Goal: Task Accomplishment & Management: Use online tool/utility

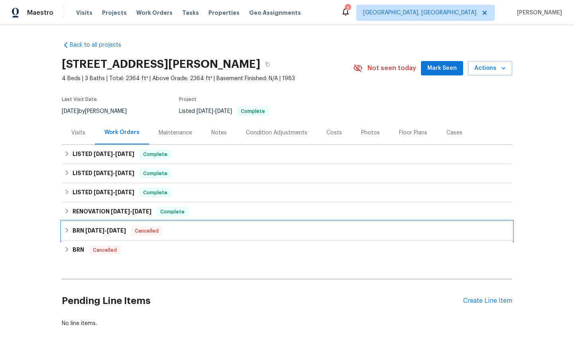
click at [141, 231] on span "Cancelled" at bounding box center [147, 231] width 30 height 8
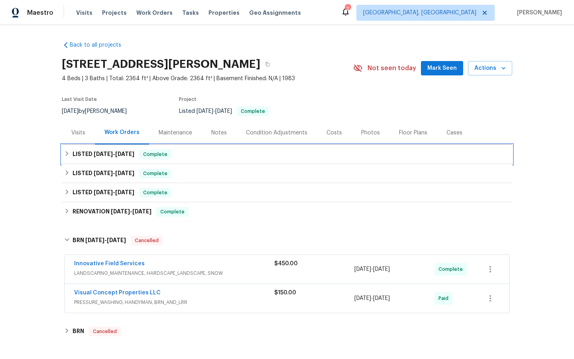
click at [157, 155] on span "Complete" at bounding box center [155, 154] width 31 height 8
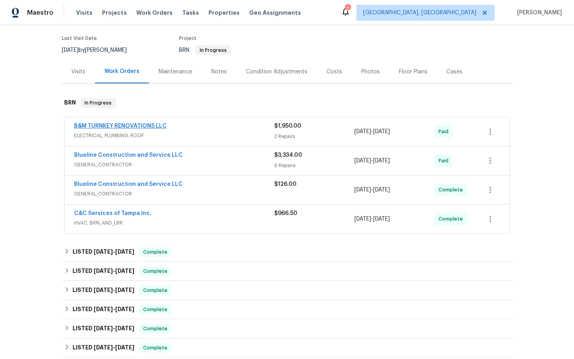
scroll to position [64, 0]
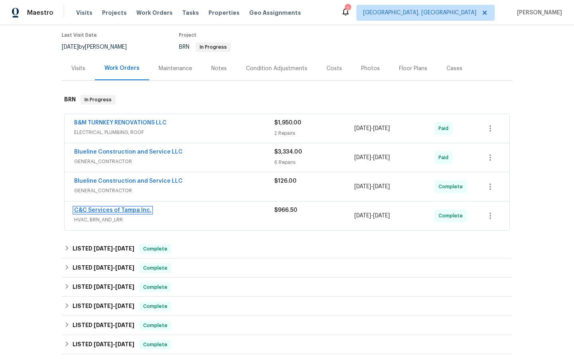
click at [114, 210] on link "C&C Services of Tampa Inc." at bounding box center [112, 210] width 77 height 6
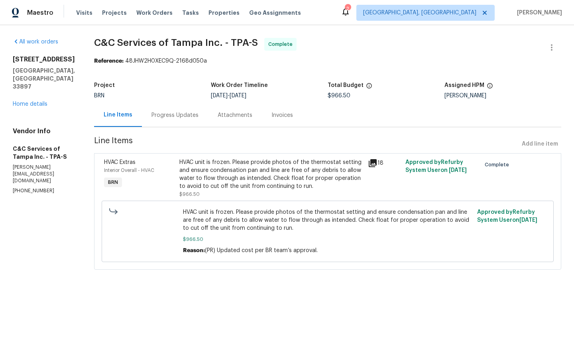
click at [181, 114] on div "Progress Updates" at bounding box center [174, 115] width 47 height 8
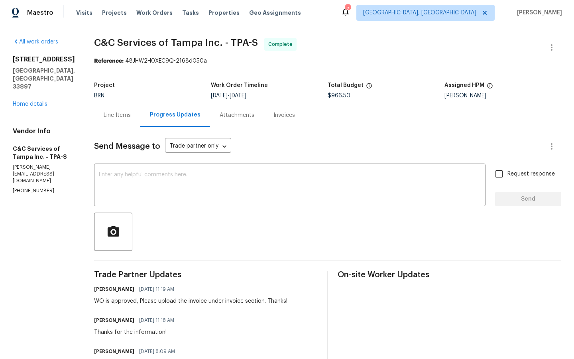
click at [294, 111] on div "Invoices" at bounding box center [284, 115] width 22 height 8
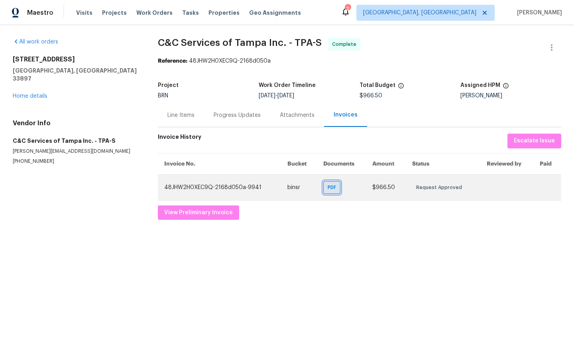
click at [332, 192] on div "PDF" at bounding box center [331, 187] width 17 height 13
